Goal: Information Seeking & Learning: Understand process/instructions

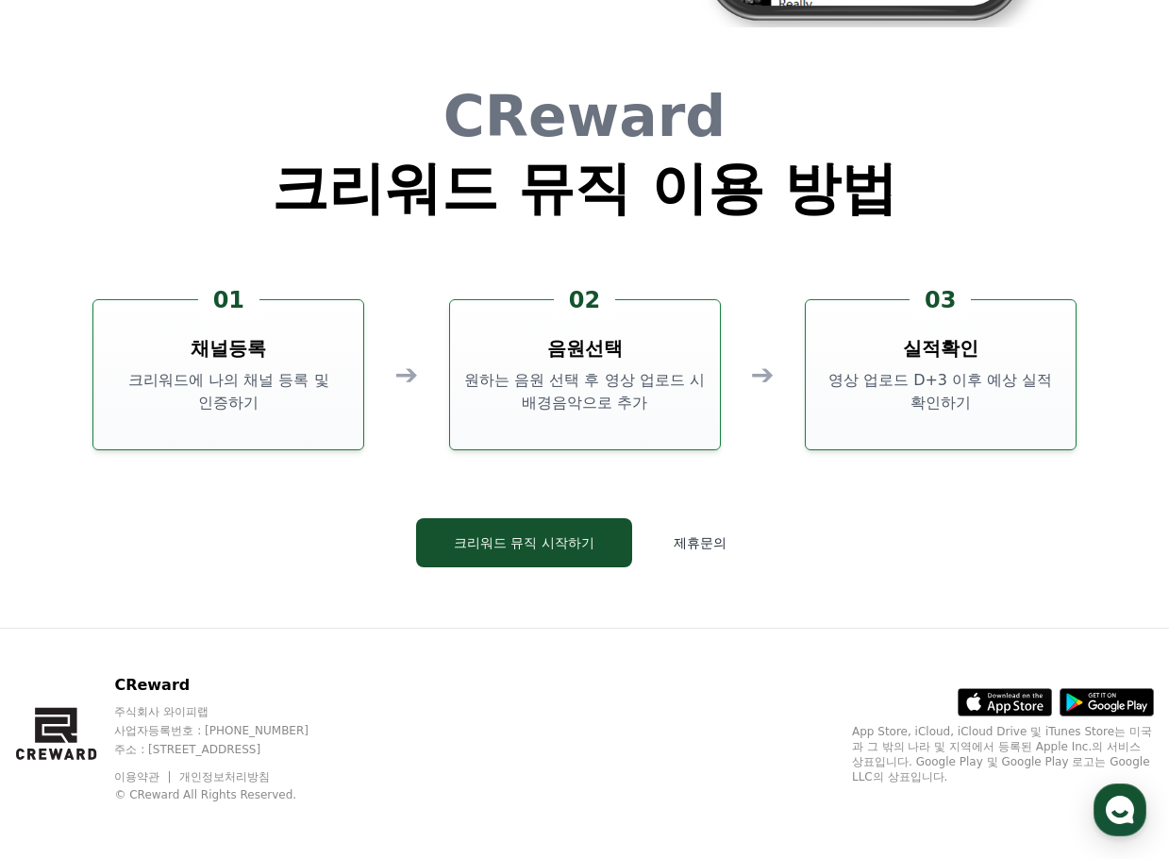
scroll to position [5114, 0]
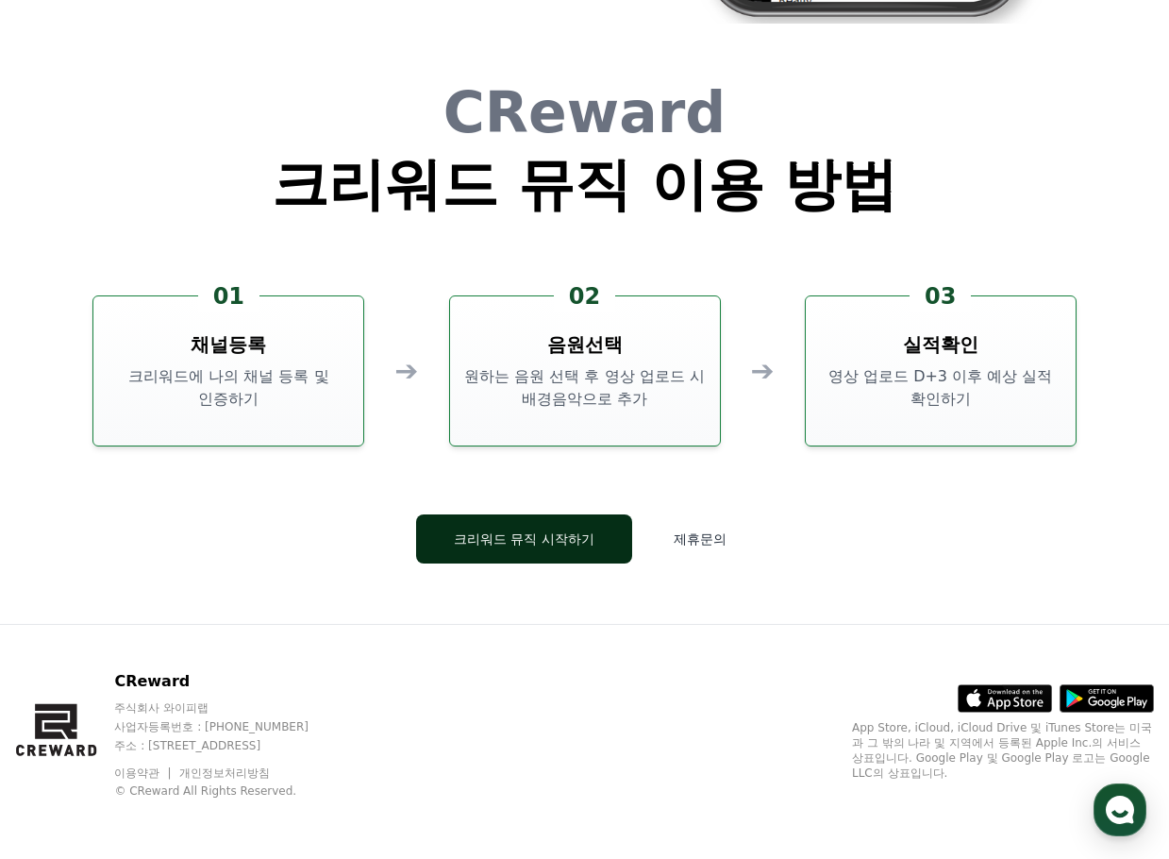
click at [530, 515] on link "크리워드 뮤직 시작하기" at bounding box center [524, 538] width 216 height 49
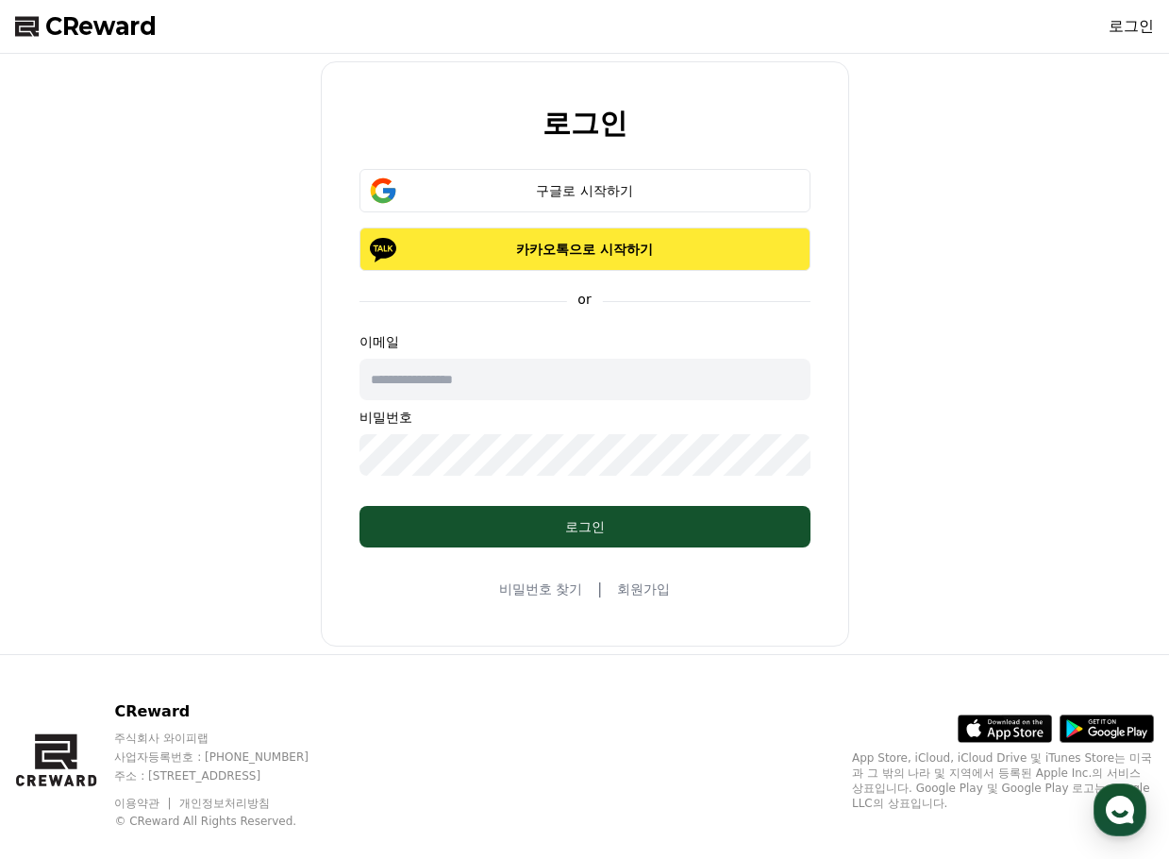
click at [515, 246] on p "카카오톡으로 시작하기" at bounding box center [585, 249] width 396 height 19
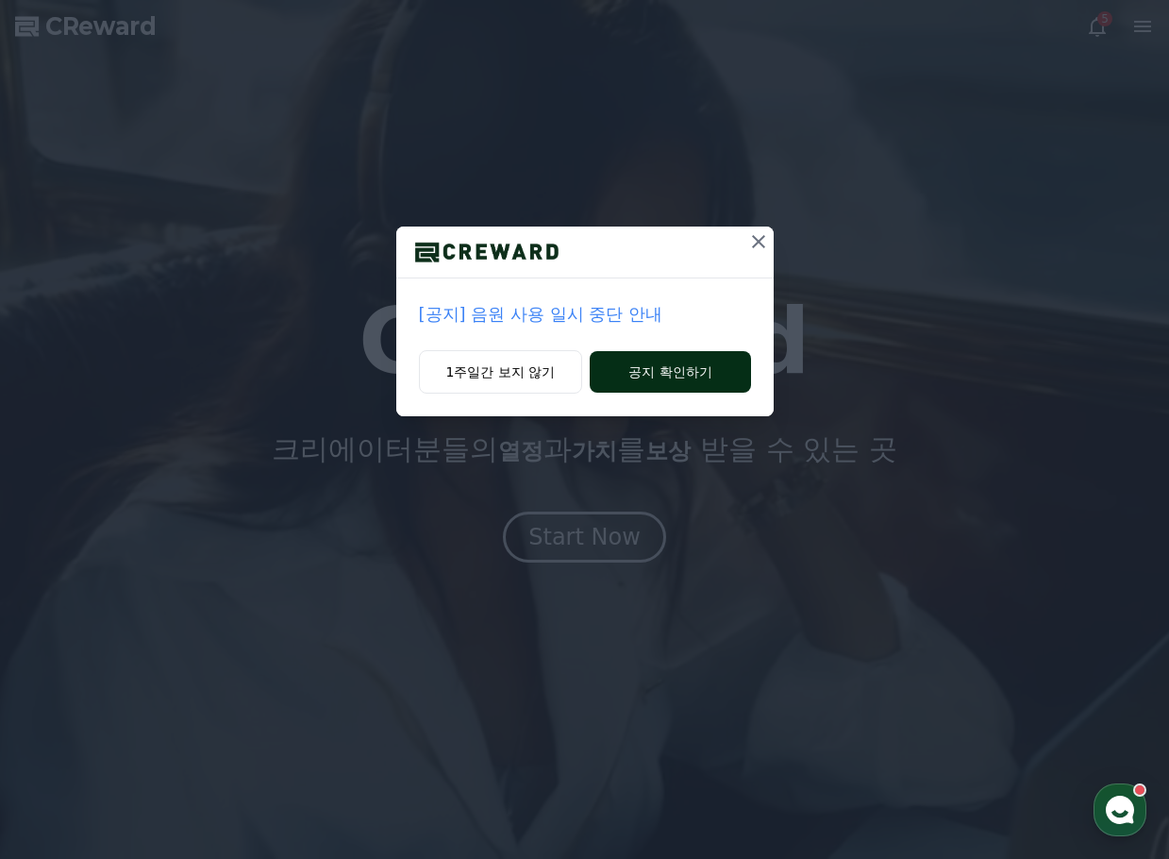
click at [614, 367] on button "공지 확인하기" at bounding box center [670, 372] width 160 height 42
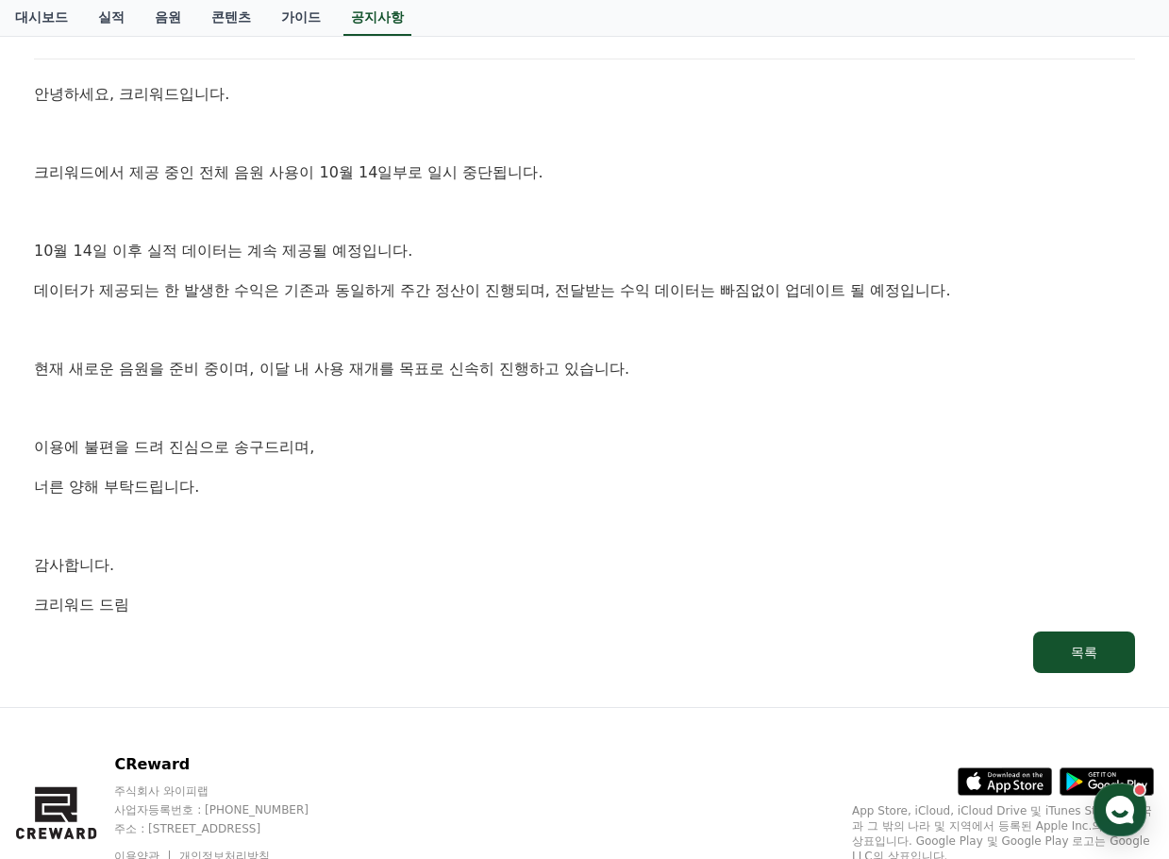
scroll to position [366, 0]
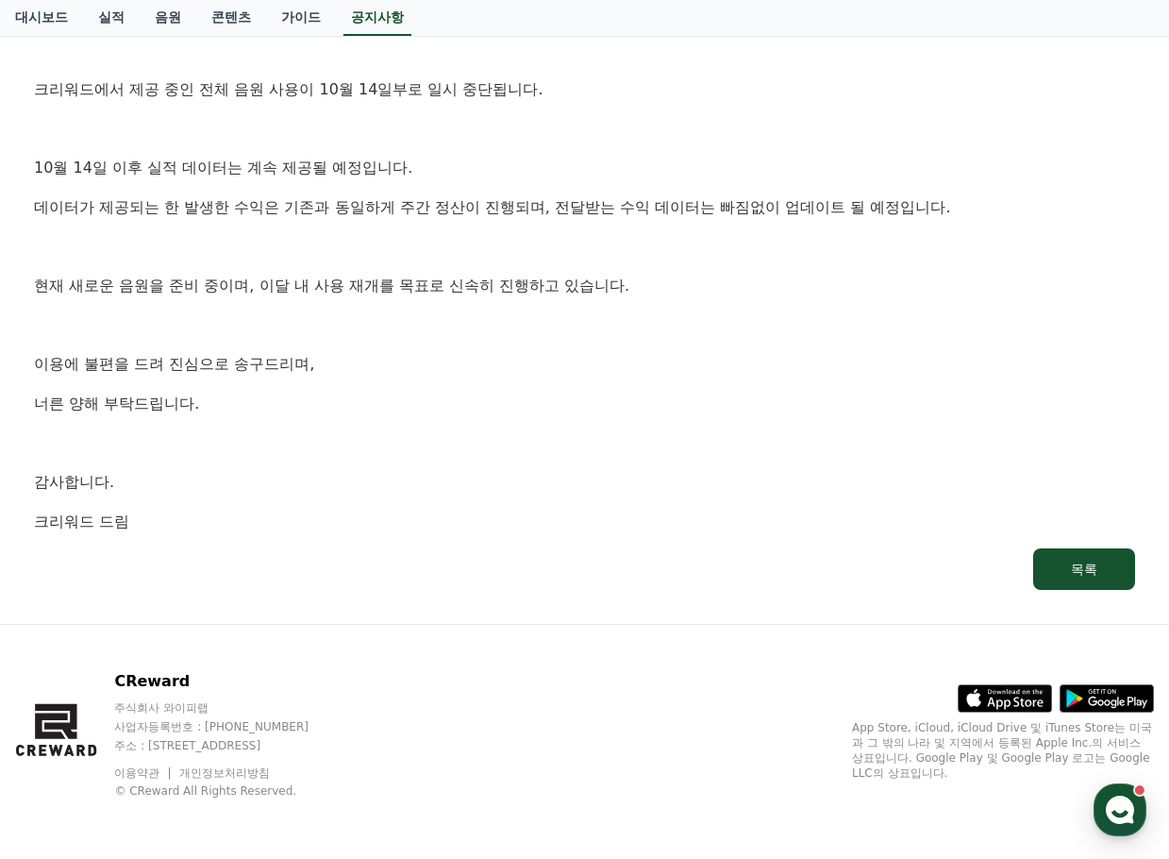
click at [1152, 244] on div "[공지] 음원 사용 일시 중단 안내 작성일: [DATE] 안녕하세요, 크리워드입니다. 크리워드에서 제공 중인 전체 음원 사용이 10월 14일부…" at bounding box center [584, 235] width 1139 height 747
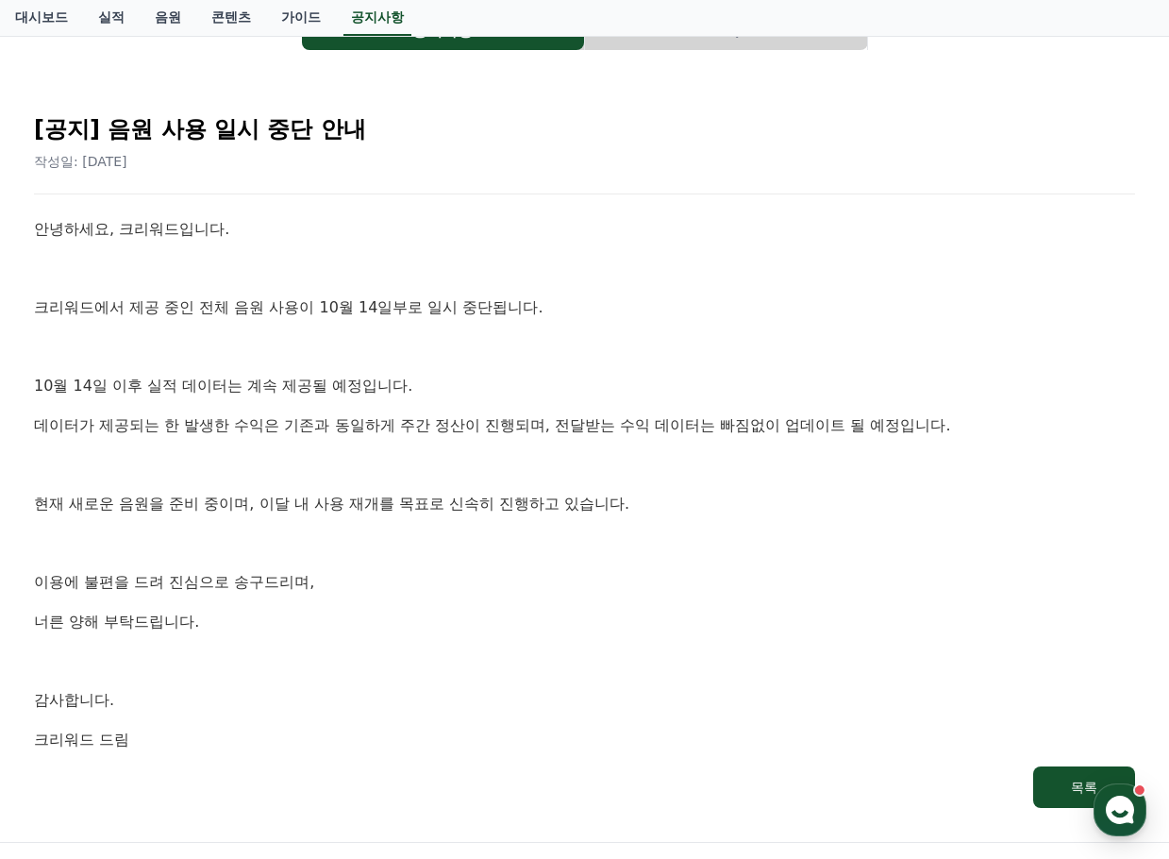
scroll to position [0, 0]
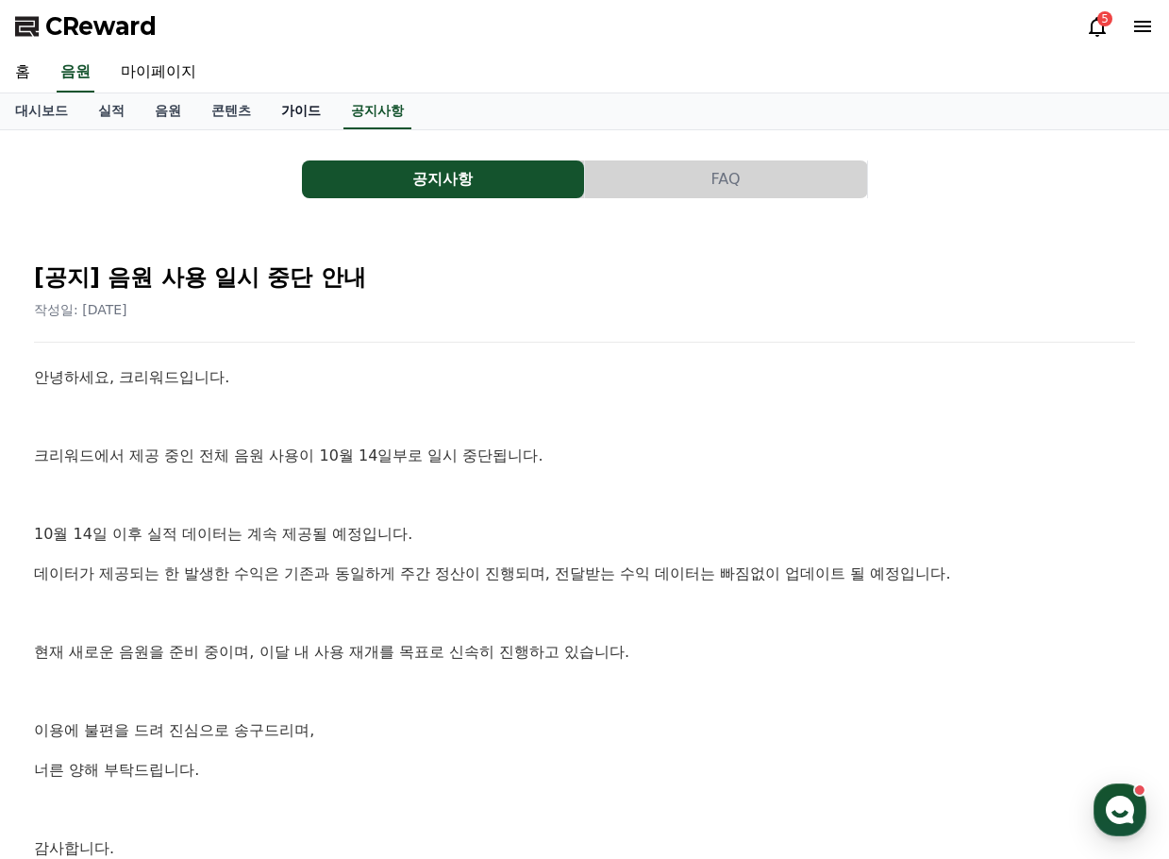
click at [309, 116] on link "가이드" at bounding box center [301, 111] width 70 height 36
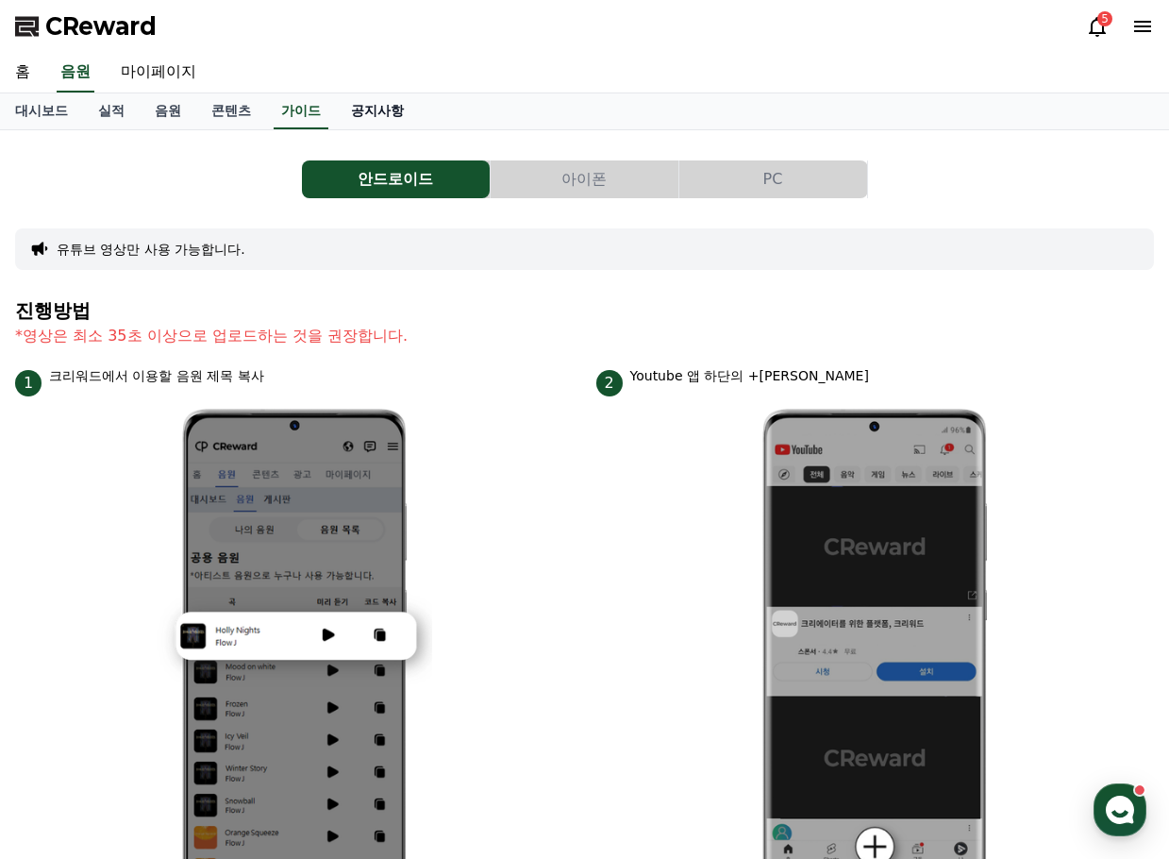
click at [398, 111] on link "공지사항" at bounding box center [377, 111] width 83 height 36
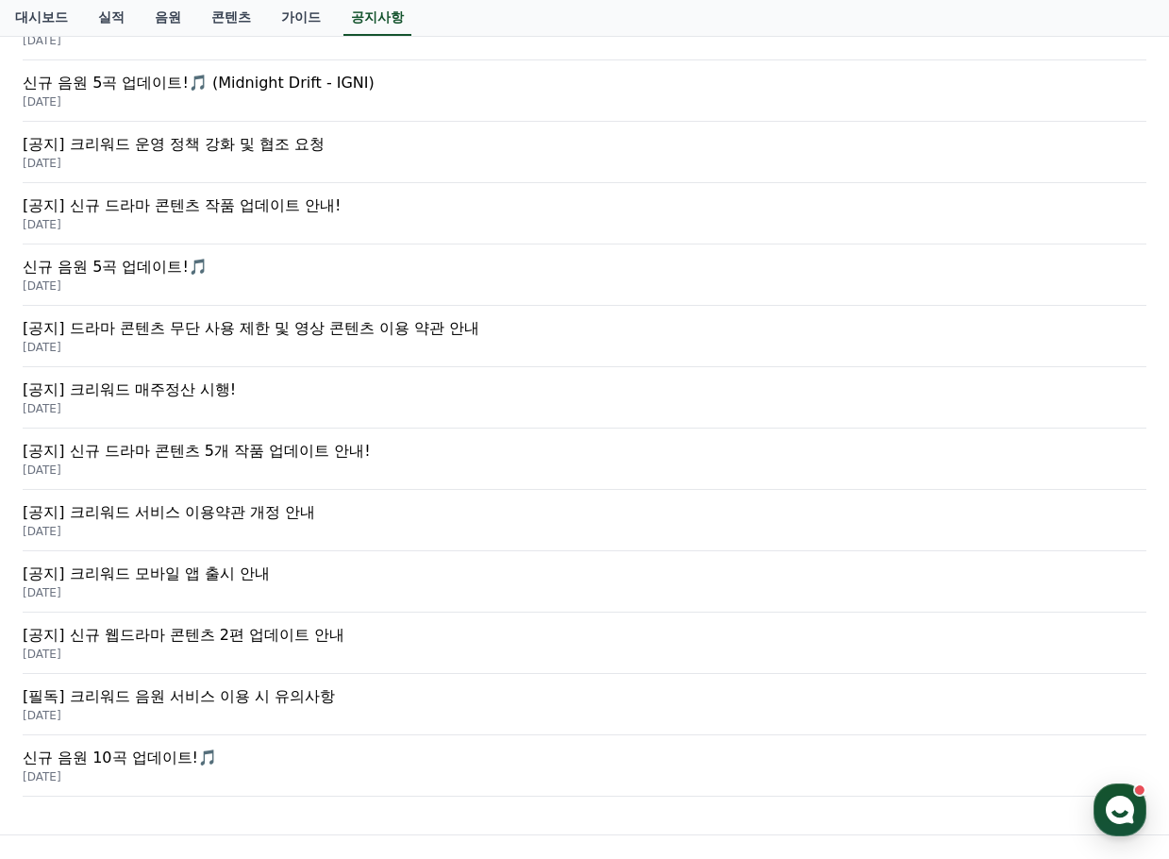
scroll to position [754, 0]
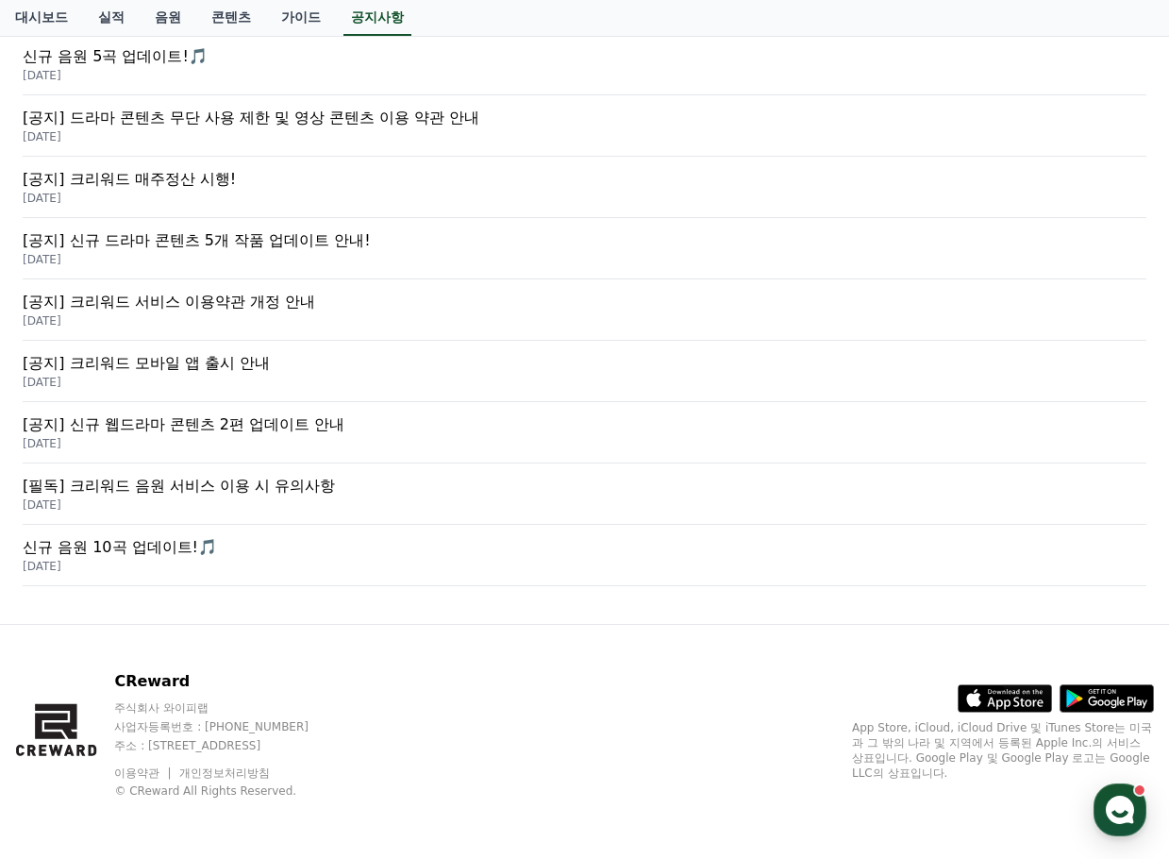
click at [234, 487] on p "[필독] 크리워드 음원 서비스 이용 시 유의사항" at bounding box center [585, 486] width 1124 height 23
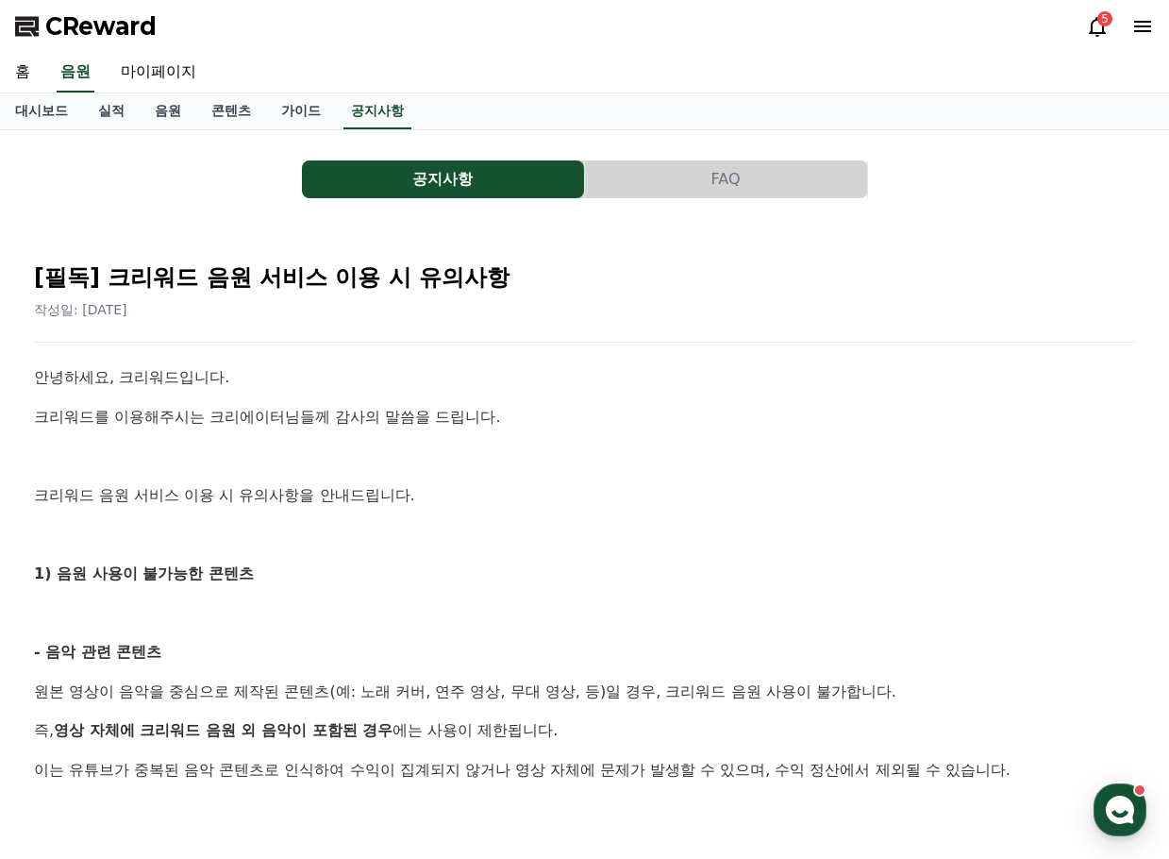
click at [662, 181] on button "FAQ" at bounding box center [726, 179] width 282 height 38
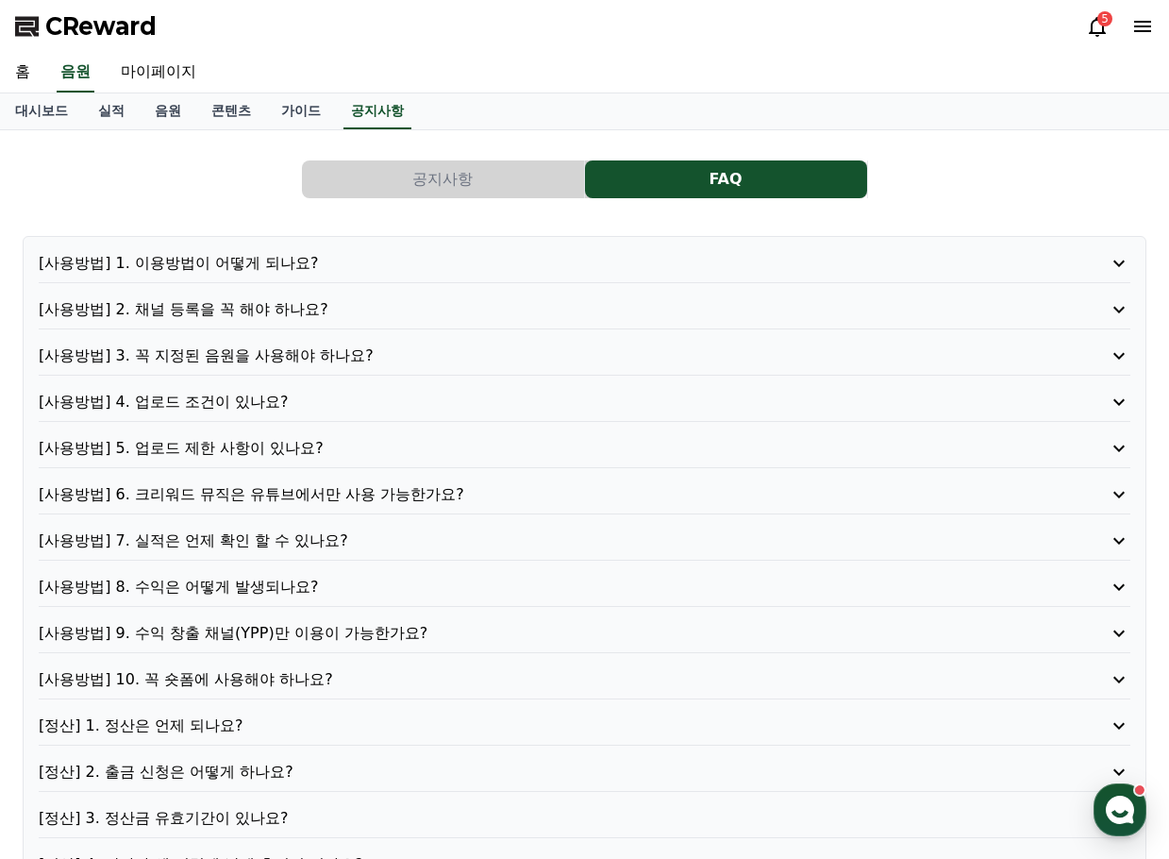
click at [287, 255] on p "[사용방법] 1. 이용방법이 어떻게 되나요?" at bounding box center [541, 263] width 1004 height 23
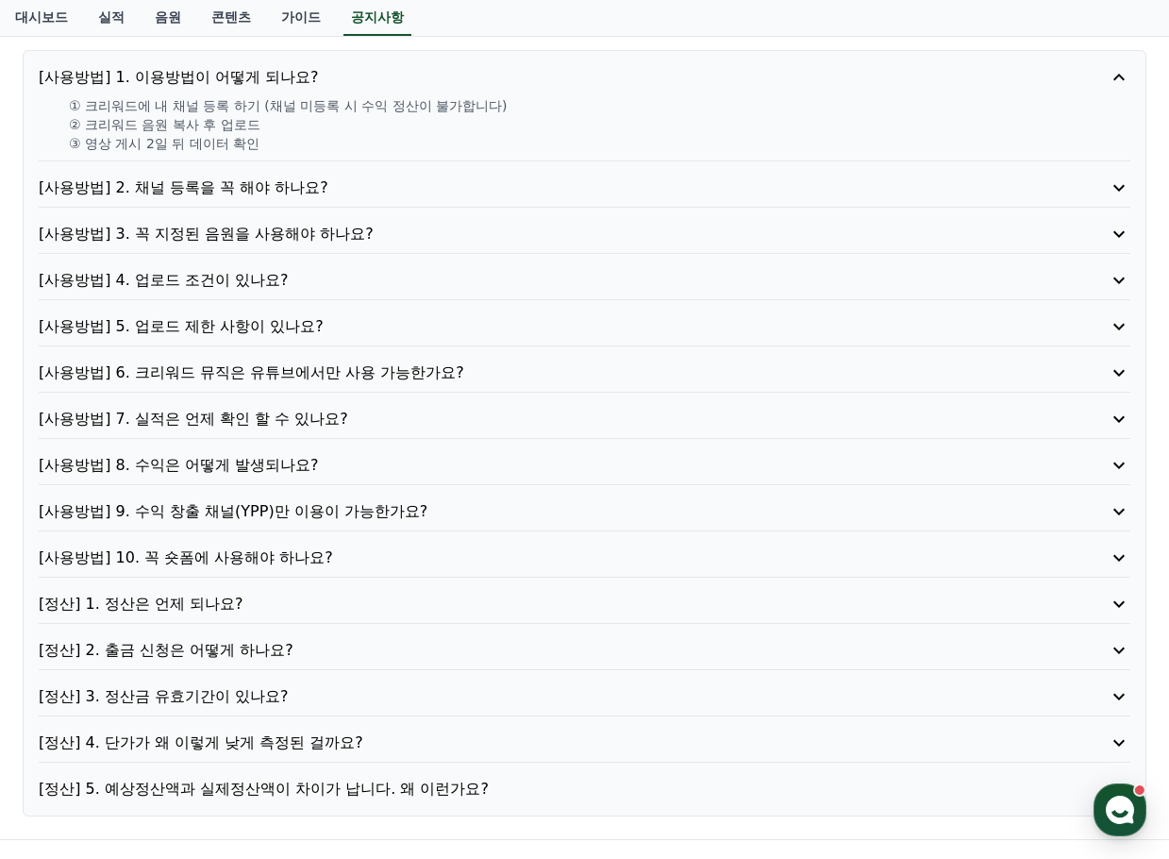
scroll to position [189, 0]
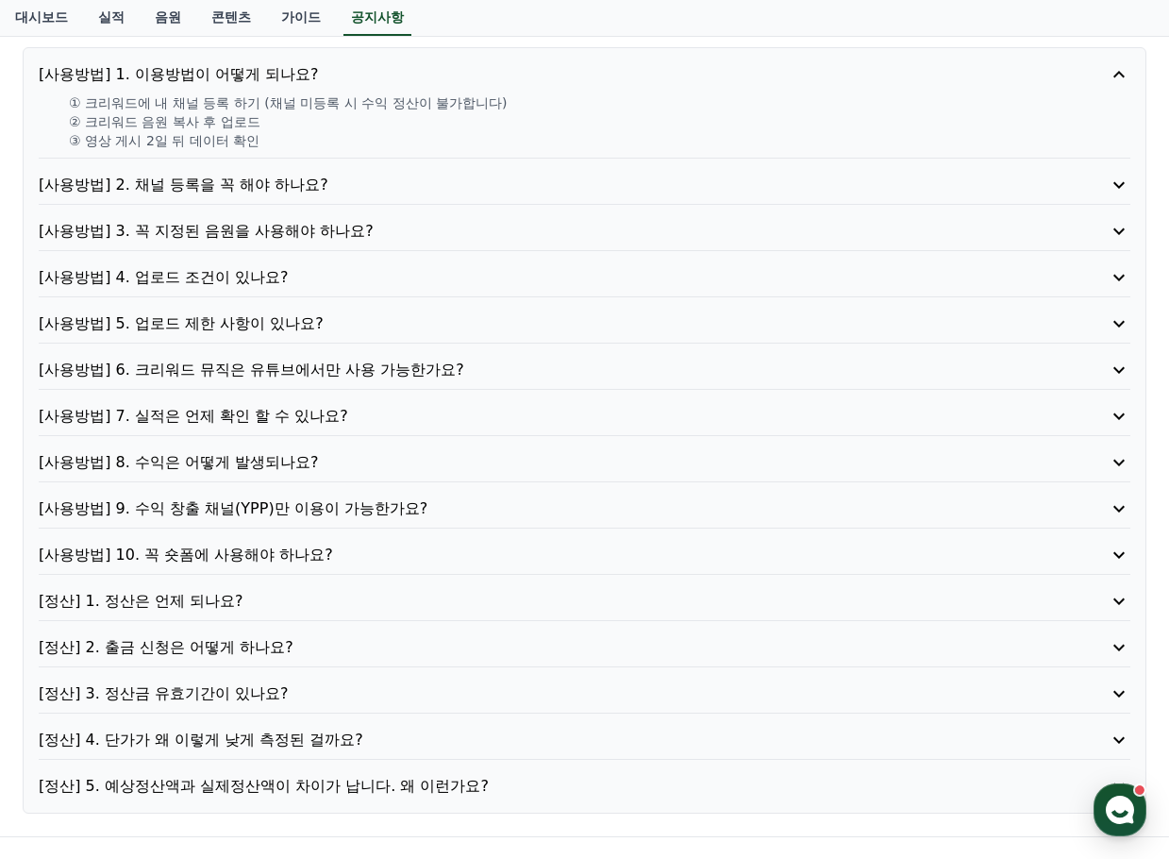
click at [311, 378] on p "[사용방법] 6. 크리워드 뮤직은 유튜브에서만 사용 가능한가요?" at bounding box center [541, 370] width 1004 height 23
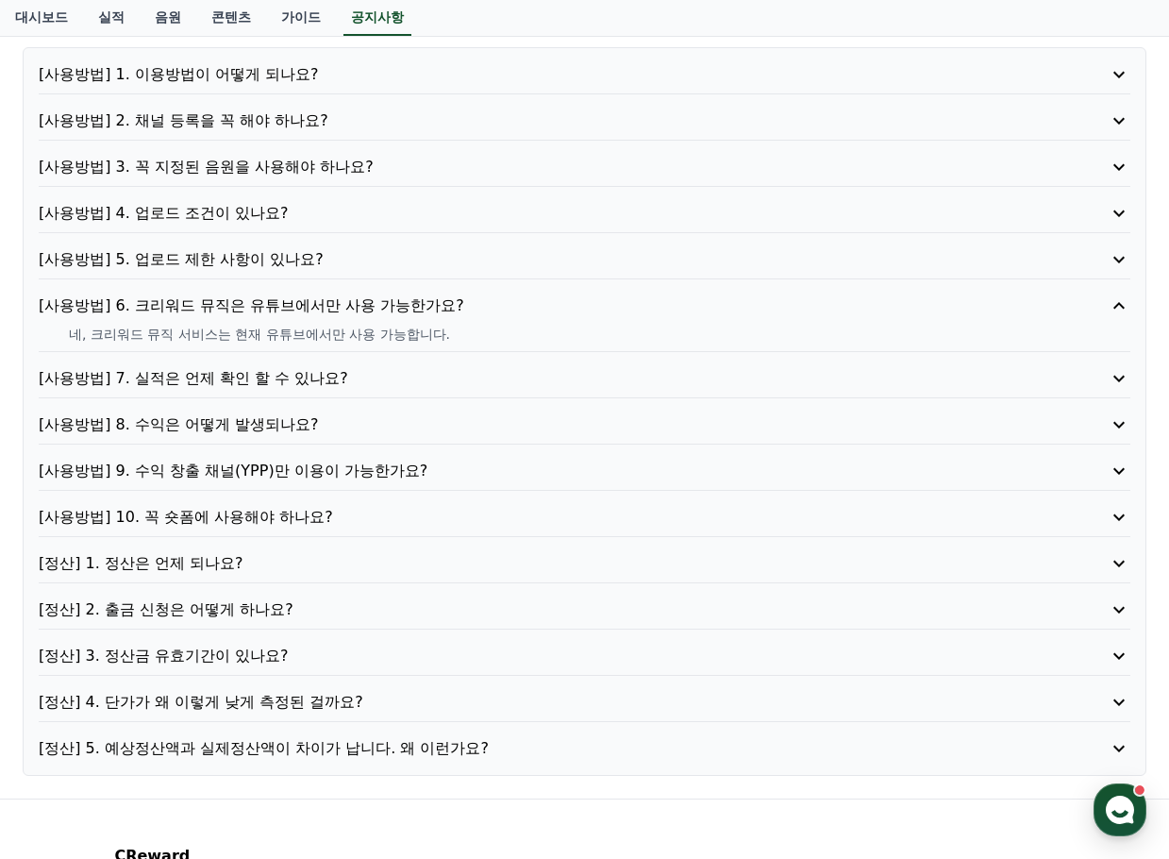
click at [341, 381] on p "[사용방법] 7. 실적은 언제 확인 할 수 있나요?" at bounding box center [541, 378] width 1004 height 23
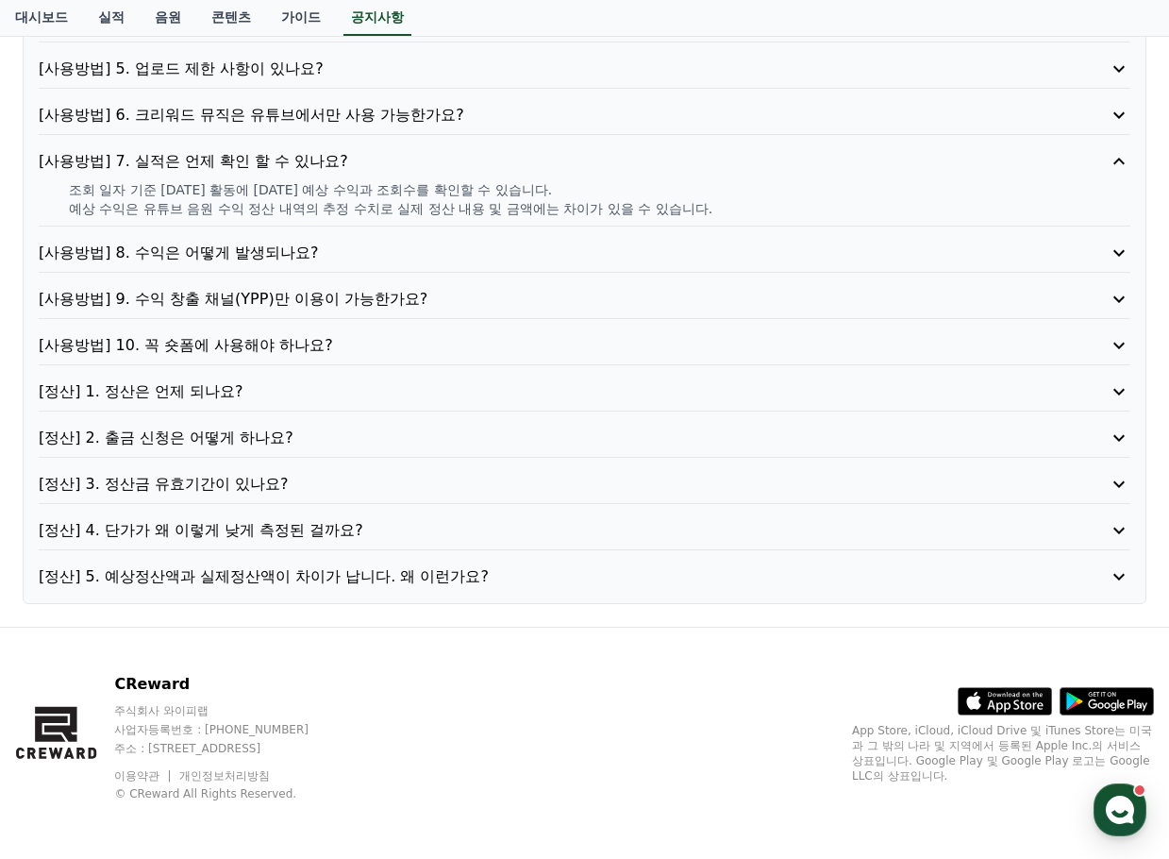
scroll to position [382, 0]
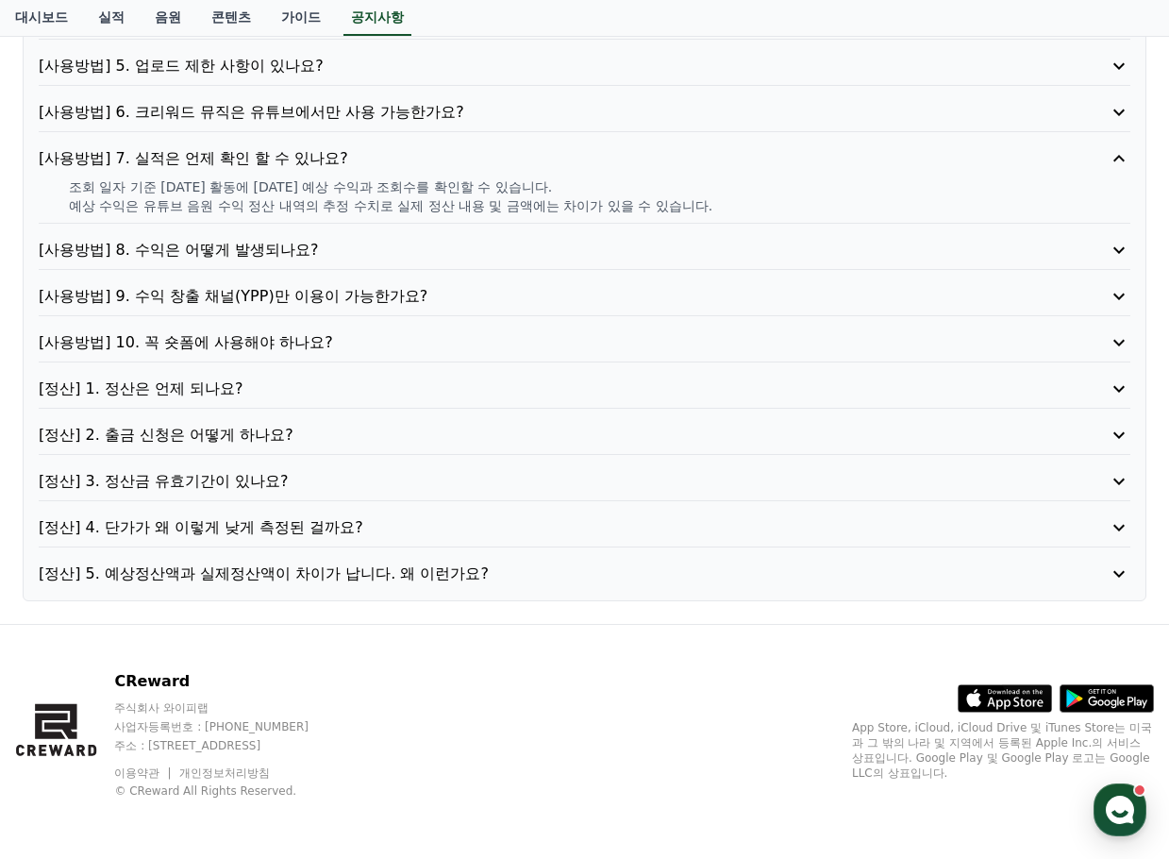
click at [274, 354] on div "[사용방법] 10. 꼭 숏폼에 사용해야 하나요?" at bounding box center [585, 346] width 1092 height 31
click at [264, 347] on p "[사용방법] 10. 꼭 숏폼에 사용해야 하나요?" at bounding box center [541, 342] width 1004 height 23
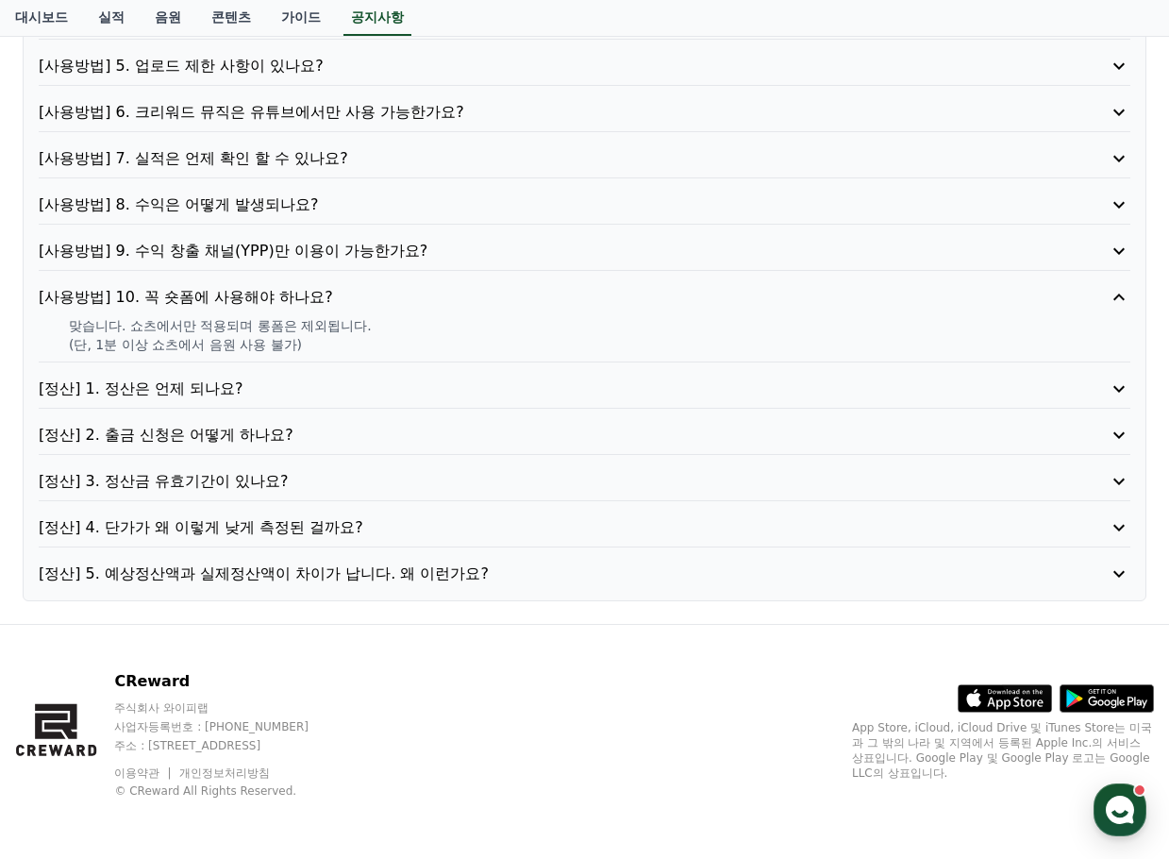
click at [358, 527] on p "[정산] 4. 단가가 왜 이렇게 낮게 측정된 걸까요?" at bounding box center [541, 527] width 1004 height 23
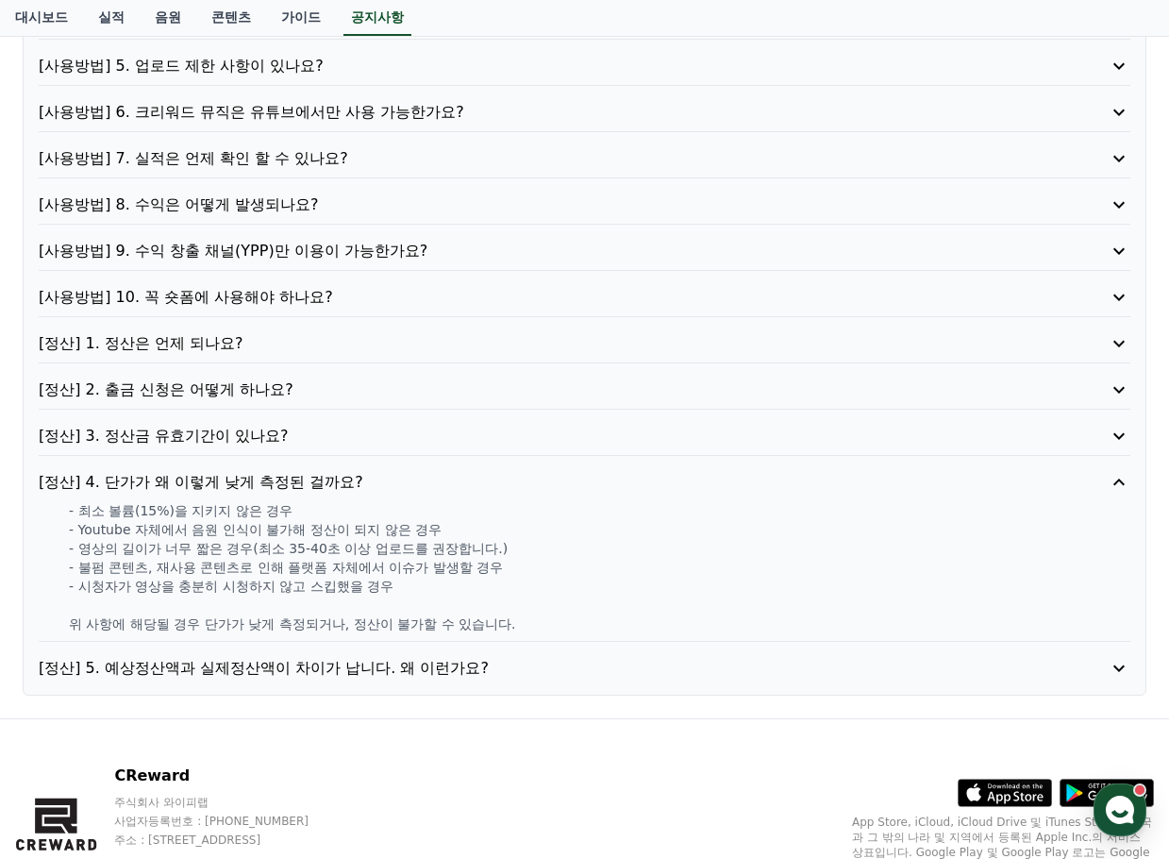
click at [1169, 126] on div "공지사항 FAQ [사용방법] 1. 이용방법이 어떻게 되나요? [사용방법] 2. 채널 등록을 꼭 해야 하나요? [사용방법] 3. 꼭 지정된 음원…" at bounding box center [584, 233] width 1169 height 970
click at [640, 135] on div "[사용방법] 1. 이용방법이 어떻게 되나요? [사용방법] 2. 채널 등록을 꼭 해야 하나요? [사용방법] 3. 꼭 지정된 음원을 사용해야 하나…" at bounding box center [585, 275] width 1124 height 842
